Goal: Task Accomplishment & Management: Use online tool/utility

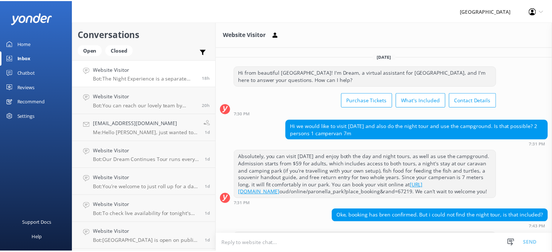
scroll to position [49, 0]
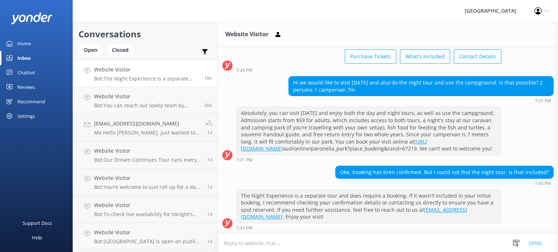
click at [17, 42] on div "Home" at bounding box center [23, 43] width 13 height 15
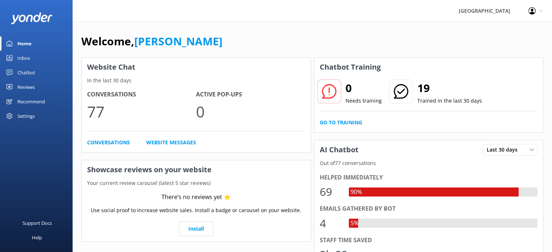
click at [536, 10] on div "Profile Settings Logout" at bounding box center [536, 11] width 33 height 22
click at [515, 32] on link "Profile Settings" at bounding box center [516, 32] width 73 height 18
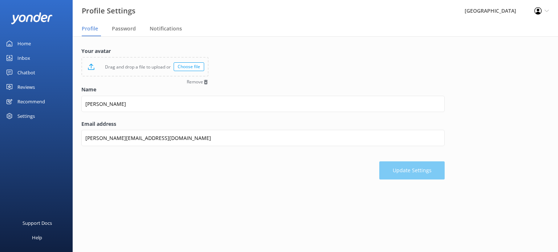
click at [23, 42] on div "Home" at bounding box center [23, 43] width 13 height 15
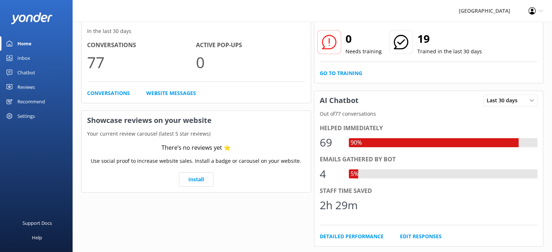
scroll to position [48, 0]
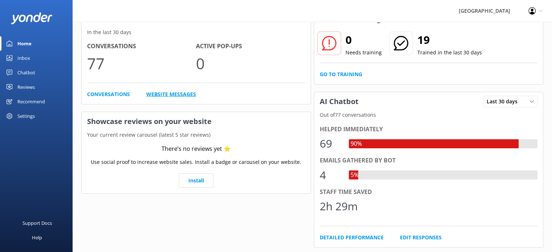
click at [178, 96] on link "Website Messages" at bounding box center [171, 94] width 50 height 8
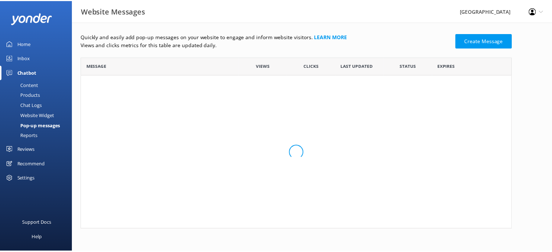
scroll to position [167, 430]
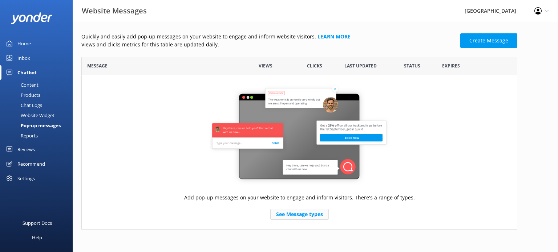
click at [316, 213] on link "See Message types" at bounding box center [299, 214] width 58 height 11
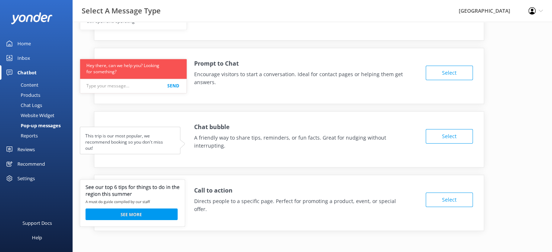
scroll to position [48, 0]
click at [452, 199] on button "Select" at bounding box center [449, 200] width 47 height 15
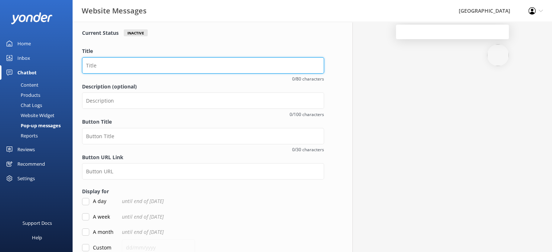
click at [123, 62] on input "Title" at bounding box center [203, 65] width 242 height 16
type input "Vote for us to win!"
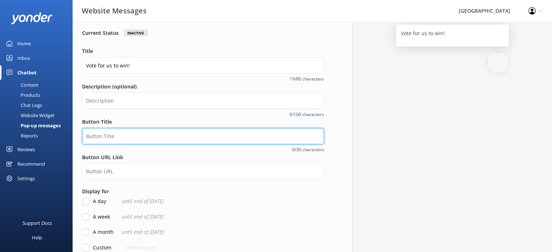
click at [111, 135] on input "Button Title" at bounding box center [203, 136] width 242 height 16
click at [111, 135] on input "V" at bounding box center [203, 137] width 242 height 16
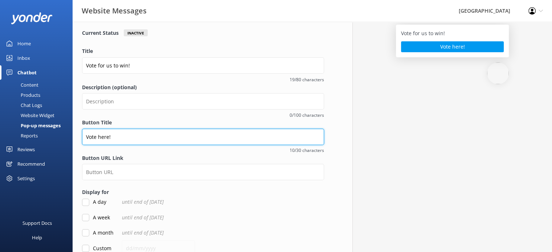
type input "Vote here!"
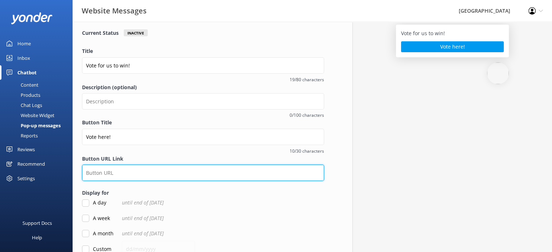
click at [134, 172] on input "Button URL Link" at bounding box center [203, 173] width 242 height 16
paste input "[URL][DOMAIN_NAME]"
type input "[URL][DOMAIN_NAME]"
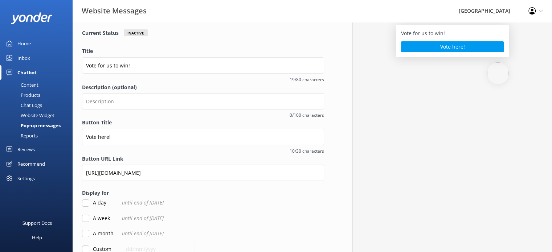
click at [85, 206] on input "A day" at bounding box center [85, 203] width 7 height 7
checkbox input "true"
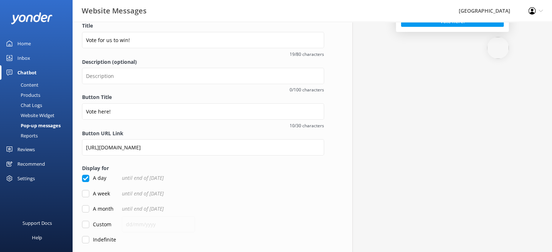
scroll to position [71, 0]
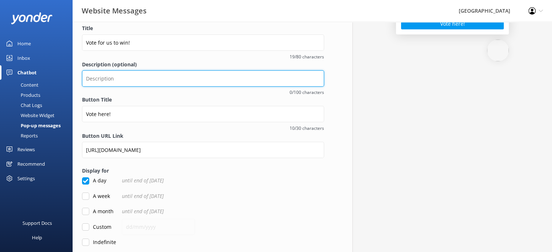
click at [97, 82] on input "Description (optional)" at bounding box center [203, 78] width 242 height 16
click at [97, 82] on input "P" at bounding box center [203, 78] width 242 height 16
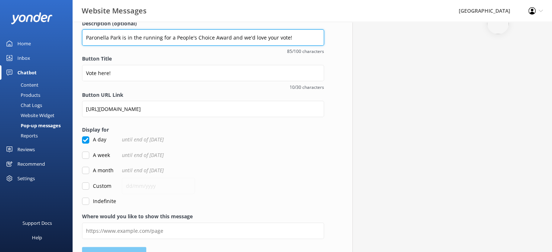
scroll to position [132, 0]
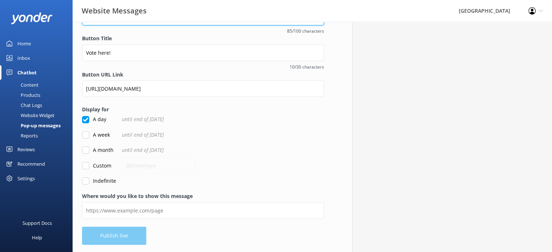
type input "Paronella Park is in the running for a People's Choice Award and we'd love your…"
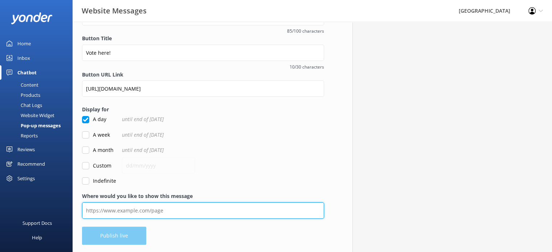
click at [207, 212] on input "Where would you like to show this message" at bounding box center [203, 211] width 242 height 16
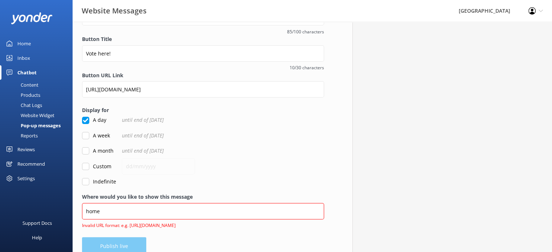
click at [128, 236] on div "Overview Call To Action Promote something special and encourage engagement with…" at bounding box center [203, 76] width 261 height 373
click at [126, 212] on input "home" at bounding box center [203, 211] width 242 height 16
paste input "[URL][DOMAIN_NAME]"
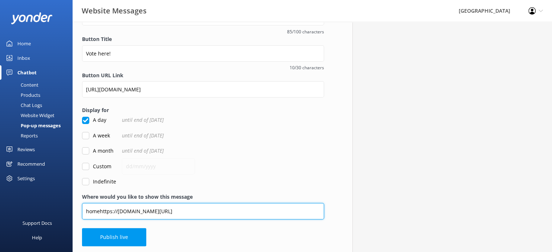
drag, startPoint x: 100, startPoint y: 210, endPoint x: 53, endPoint y: 213, distance: 46.6
click at [53, 213] on div "Website Messages Paronella Park Profile Settings Logout Home Inbox Chatbot Cont…" at bounding box center [276, 72] width 552 height 364
type input "[URL][DOMAIN_NAME]"
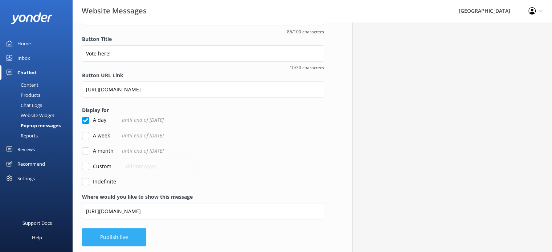
click at [119, 235] on button "Publish live" at bounding box center [114, 237] width 64 height 18
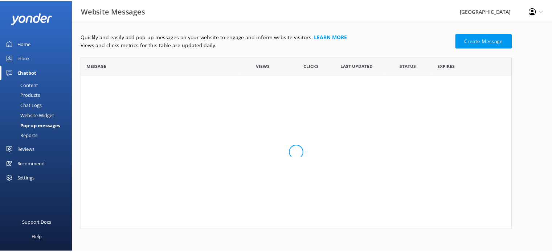
scroll to position [44, 430]
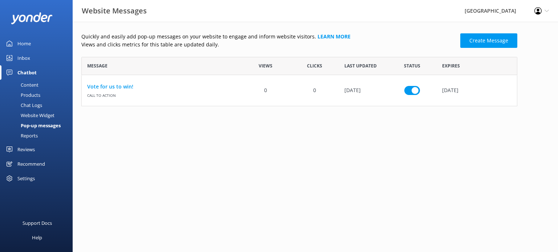
click at [16, 41] on link "Home" at bounding box center [36, 43] width 73 height 15
